Goal: Learn about a topic: Learn about a topic

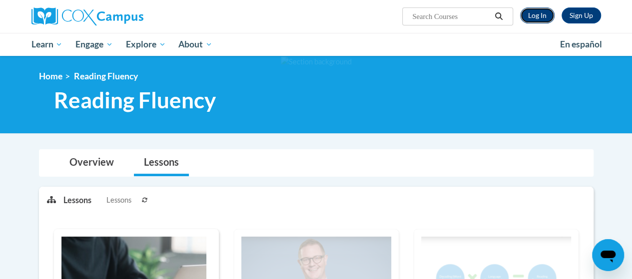
click at [533, 16] on link "Log In" at bounding box center [537, 15] width 34 height 16
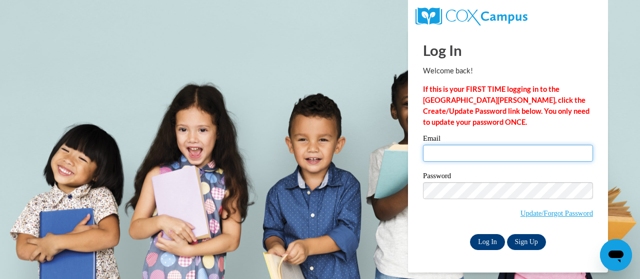
type input "[EMAIL_ADDRESS][PERSON_NAME][DOMAIN_NAME]"
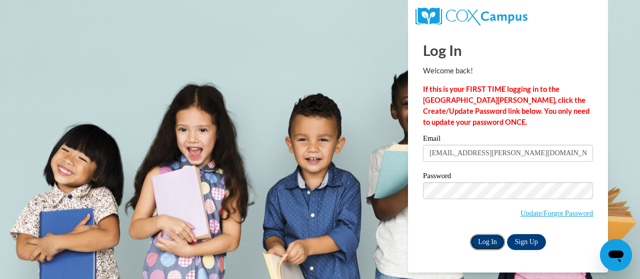
click at [483, 240] on input "Log In" at bounding box center [487, 242] width 35 height 16
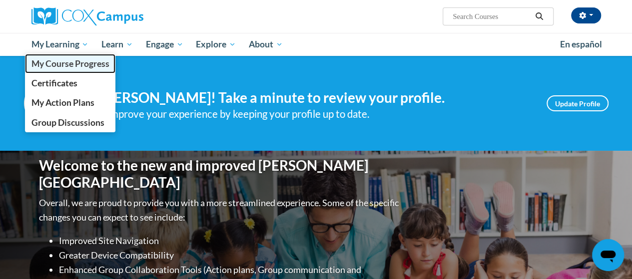
click at [56, 61] on span "My Course Progress" at bounding box center [70, 63] width 78 height 10
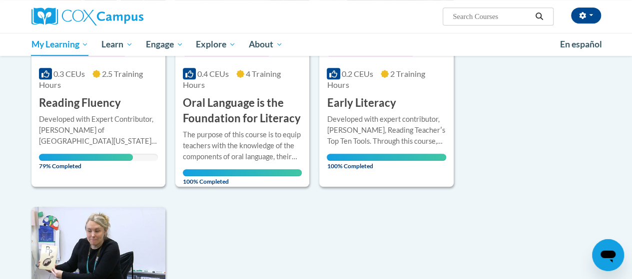
scroll to position [249, 0]
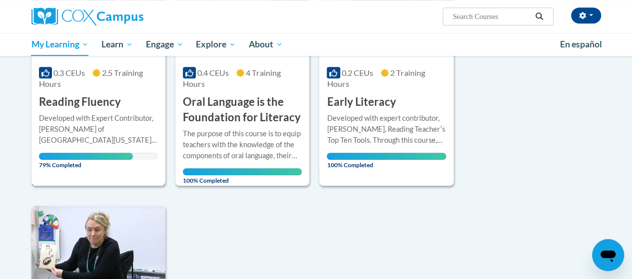
click at [126, 103] on div "Course Category: PK-5 Structured Literacy 0.3 CEUs 2.5 Training Hours COURSE Re…" at bounding box center [98, 72] width 134 height 75
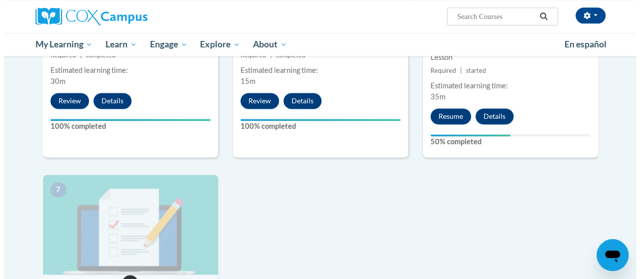
scroll to position [641, 0]
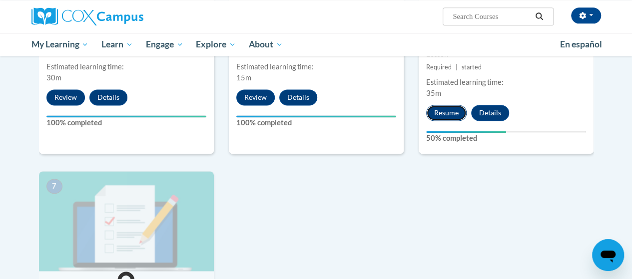
click at [439, 115] on button "Resume" at bounding box center [446, 113] width 40 height 16
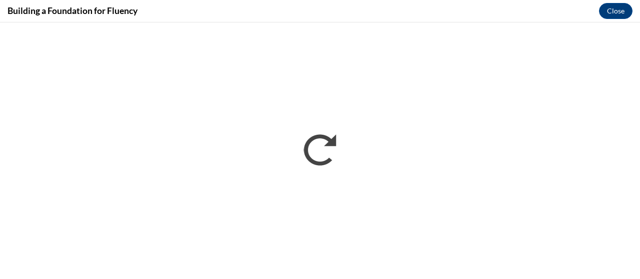
scroll to position [0, 0]
